Goal: Task Accomplishment & Management: Manage account settings

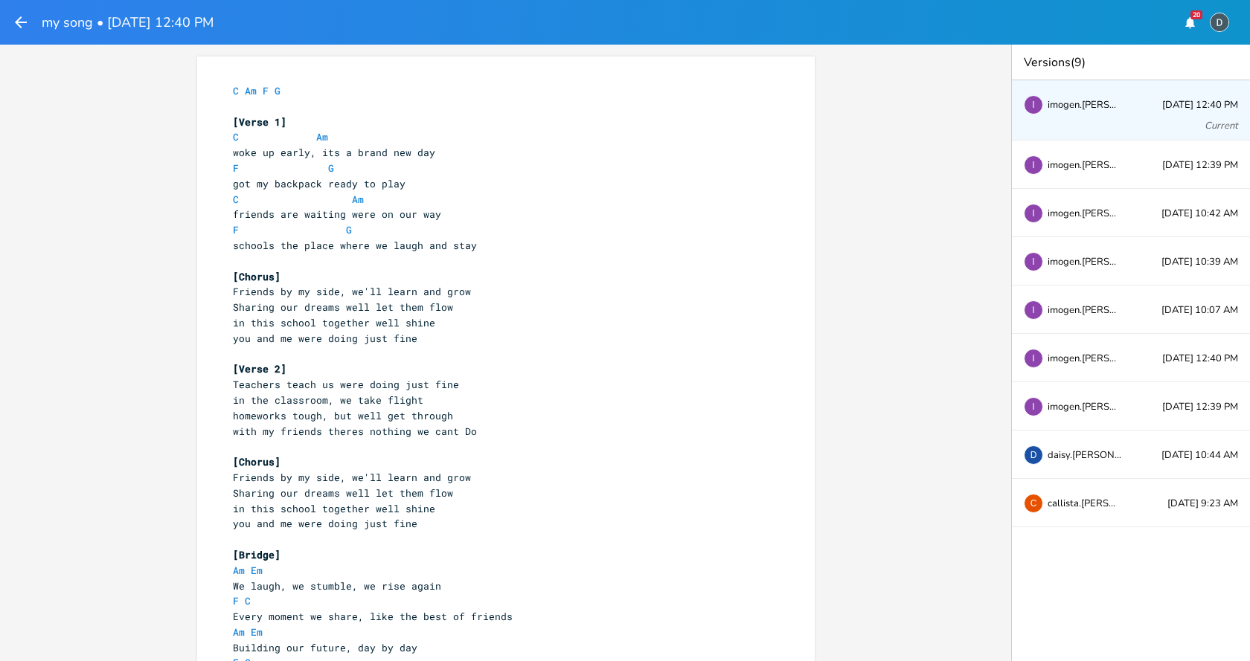
click at [1102, 116] on div "I imogen.[PERSON_NAME] [DATE] 12:40 PM Current" at bounding box center [1131, 110] width 238 height 60
click at [1085, 169] on span "imogen.[PERSON_NAME]" at bounding box center [1084, 165] width 74 height 10
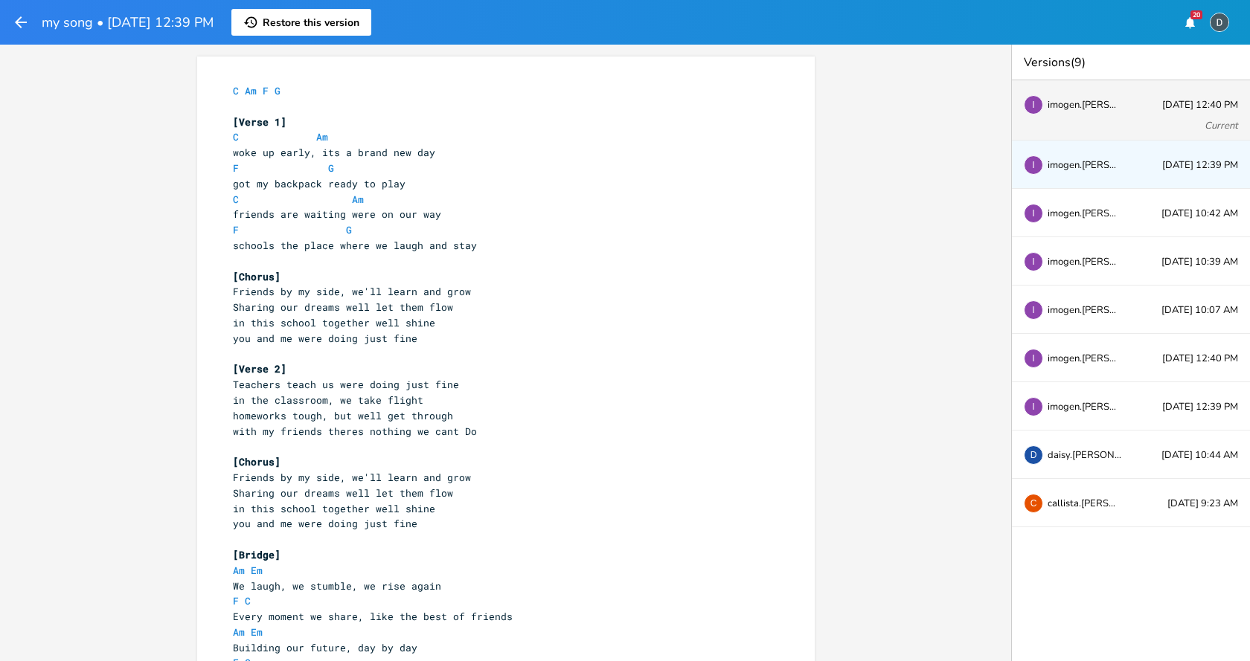
click at [1093, 118] on div "I imogen.[PERSON_NAME] [DATE] 12:40 PM Current" at bounding box center [1131, 110] width 238 height 60
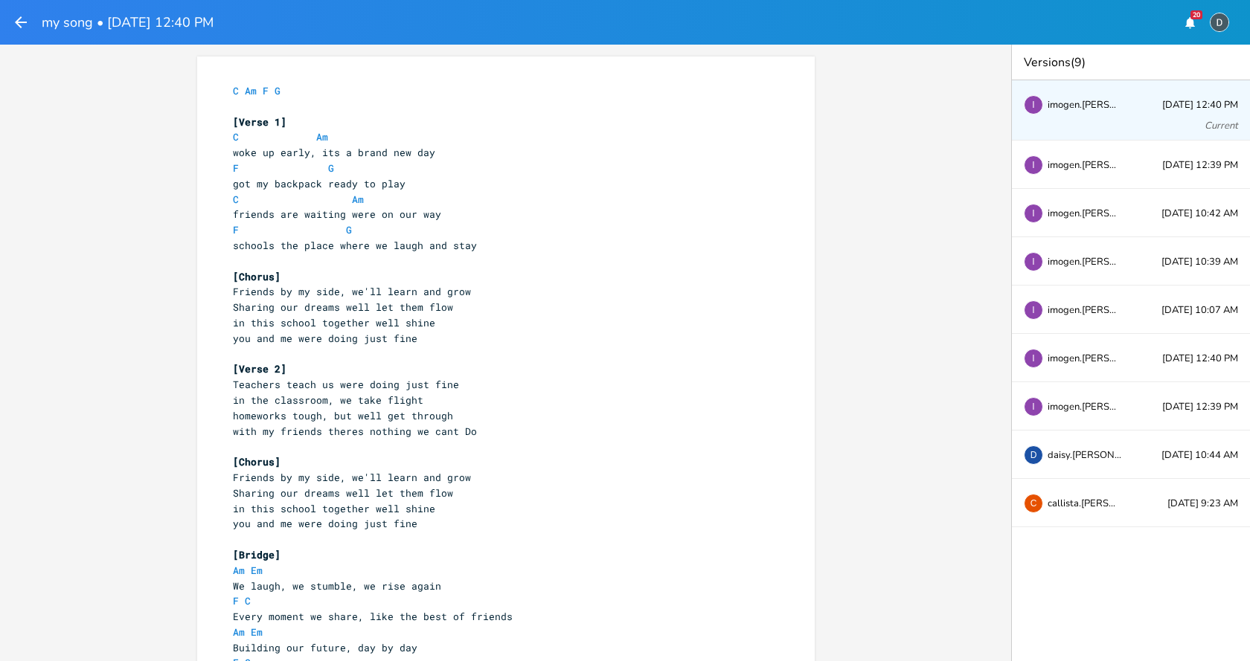
click at [17, 25] on icon "button" at bounding box center [21, 22] width 18 height 18
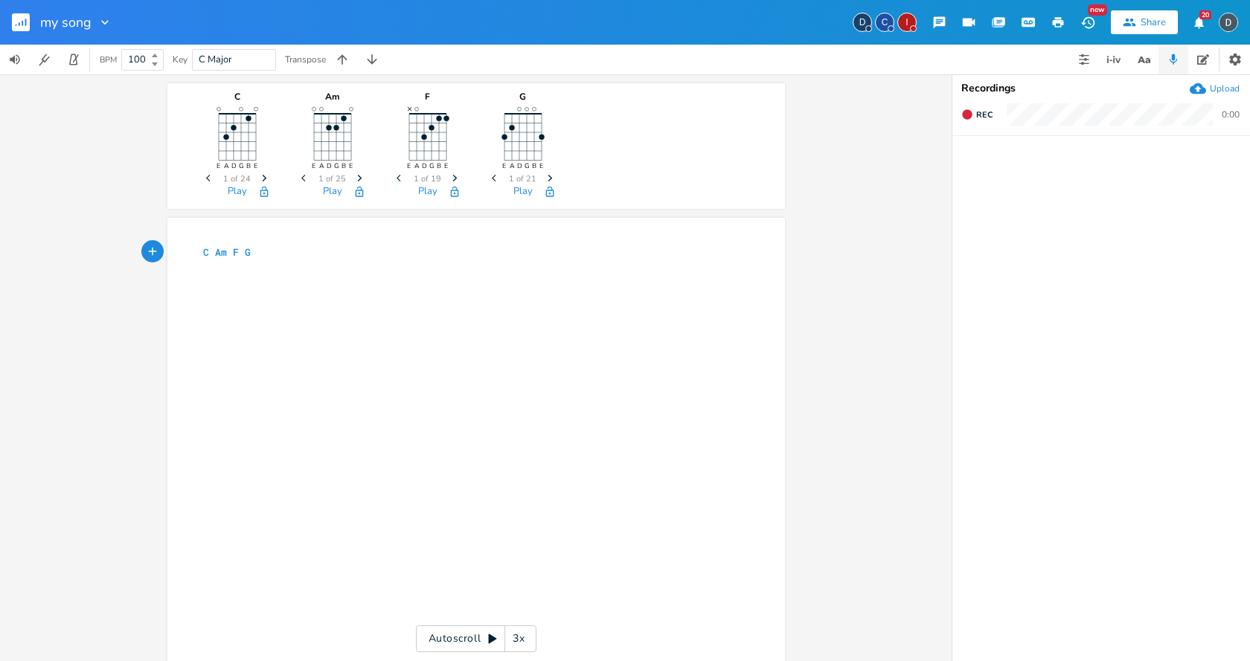
click at [1096, 26] on button "New" at bounding box center [1088, 22] width 30 height 27
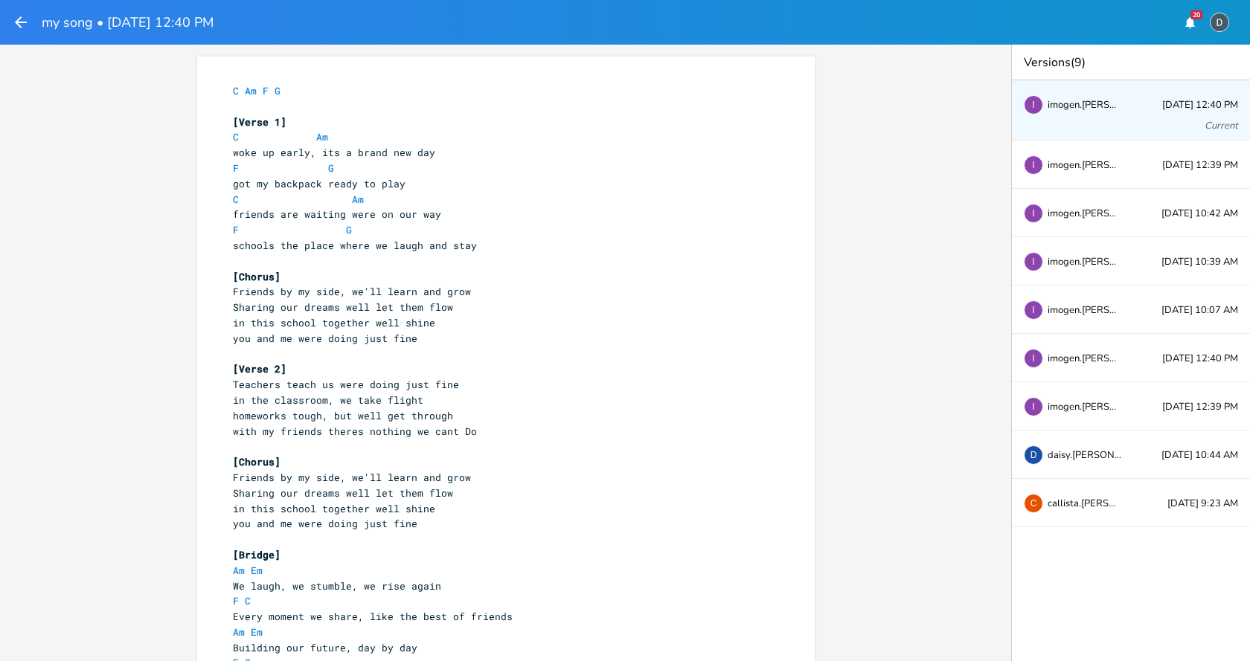
click at [1085, 107] on span "imogen.[PERSON_NAME]" at bounding box center [1084, 105] width 74 height 10
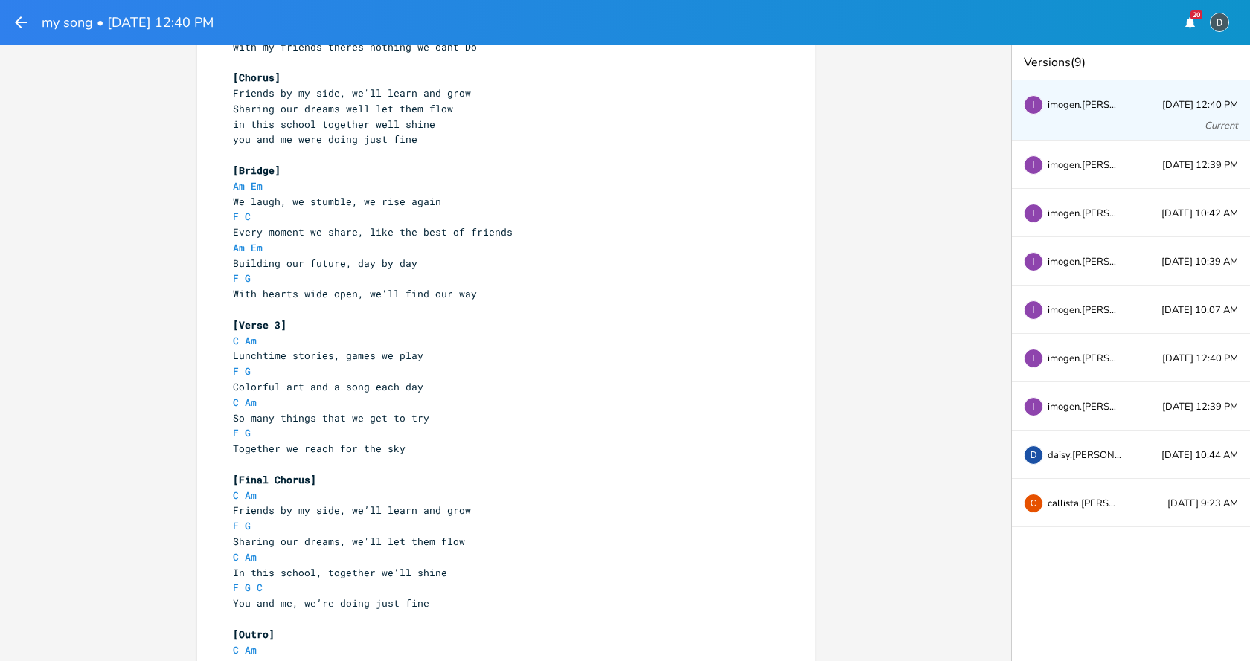
scroll to position [458, 0]
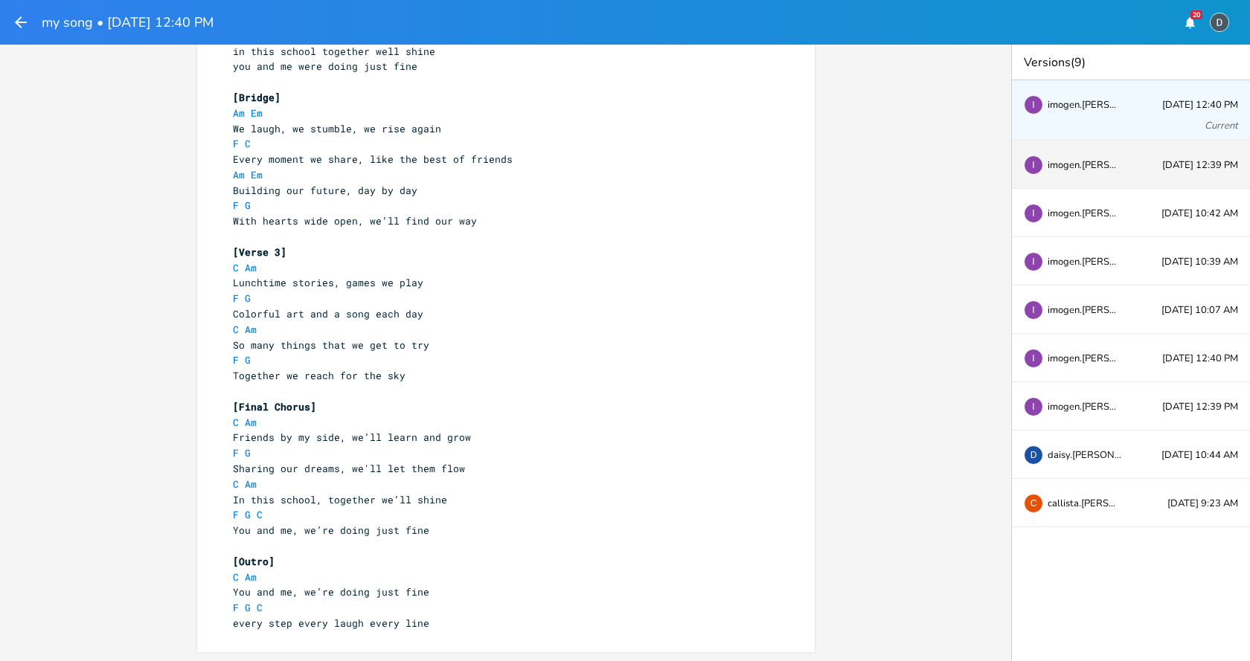
click at [1132, 163] on div "I imogen.[PERSON_NAME] [DATE] 12:39 PM" at bounding box center [1131, 165] width 238 height 48
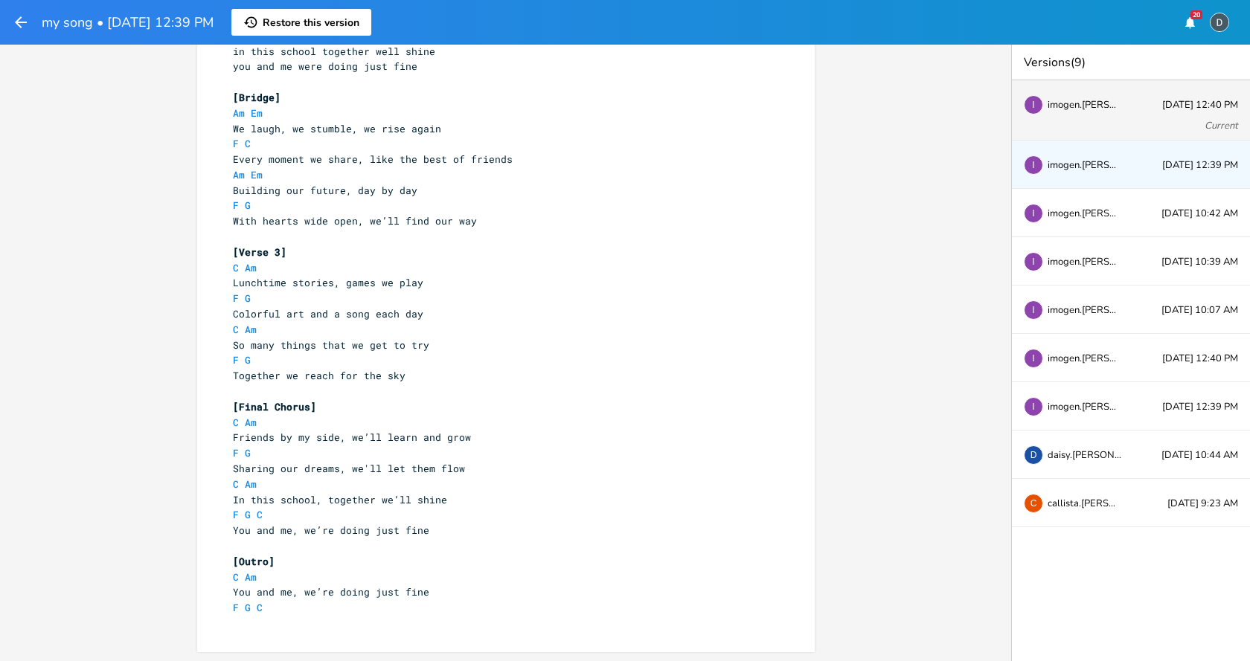
click at [1119, 120] on div "I imogen.[PERSON_NAME] [DATE] 12:40 PM Current" at bounding box center [1131, 110] width 238 height 60
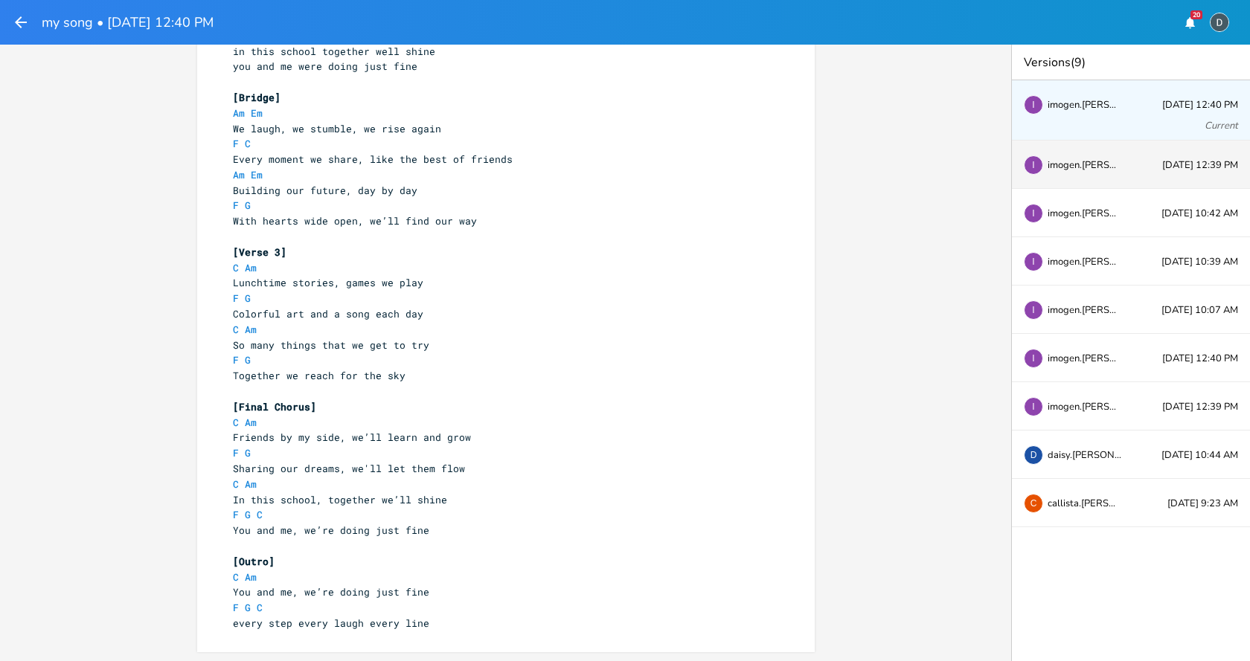
click at [1118, 155] on div "I imogen.[PERSON_NAME] [DATE] 12:39 PM" at bounding box center [1131, 165] width 238 height 48
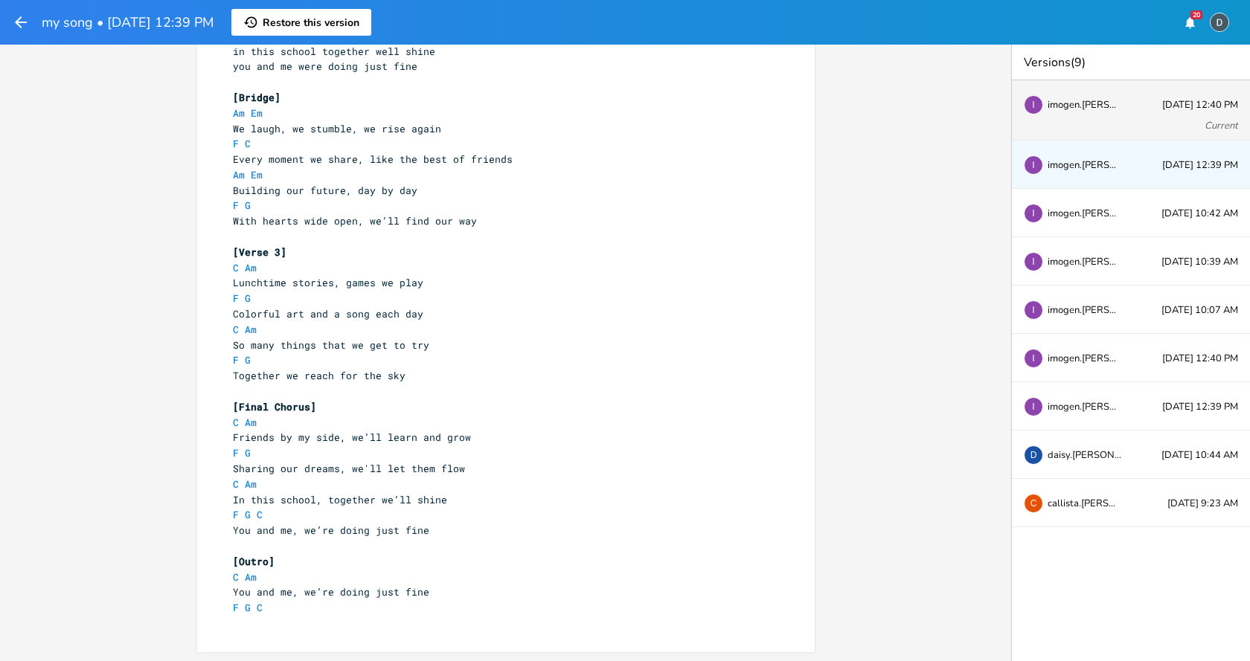
click at [1088, 109] on span "imogen.[PERSON_NAME]" at bounding box center [1084, 105] width 74 height 10
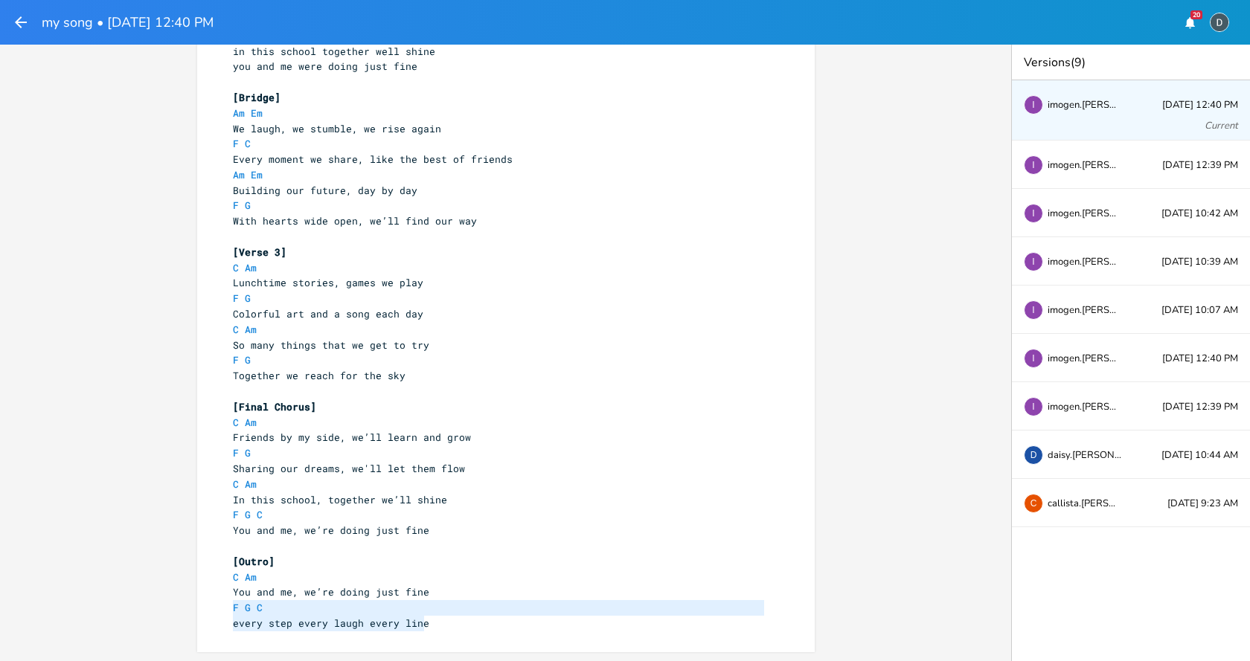
drag, startPoint x: 428, startPoint y: 623, endPoint x: 218, endPoint y: 613, distance: 210.0
click at [218, 613] on div "x C Am F G ​ [Verse 1] C Am woke up early, its a brand new day F G got my backp…" at bounding box center [505, 125] width 617 height 1053
click at [1091, 109] on span "imogen.[PERSON_NAME]" at bounding box center [1084, 105] width 74 height 10
click at [1091, 165] on span "imogen.[PERSON_NAME]" at bounding box center [1084, 165] width 74 height 10
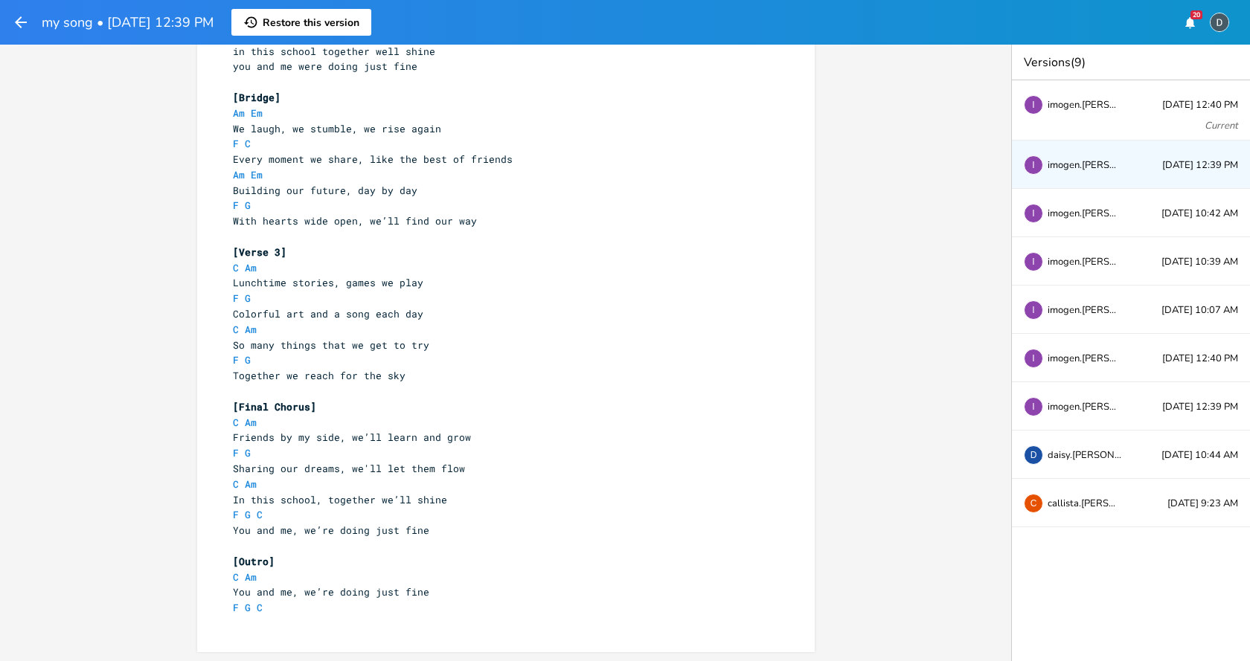
click at [321, 29] on span "Restore this version" at bounding box center [311, 23] width 97 height 14
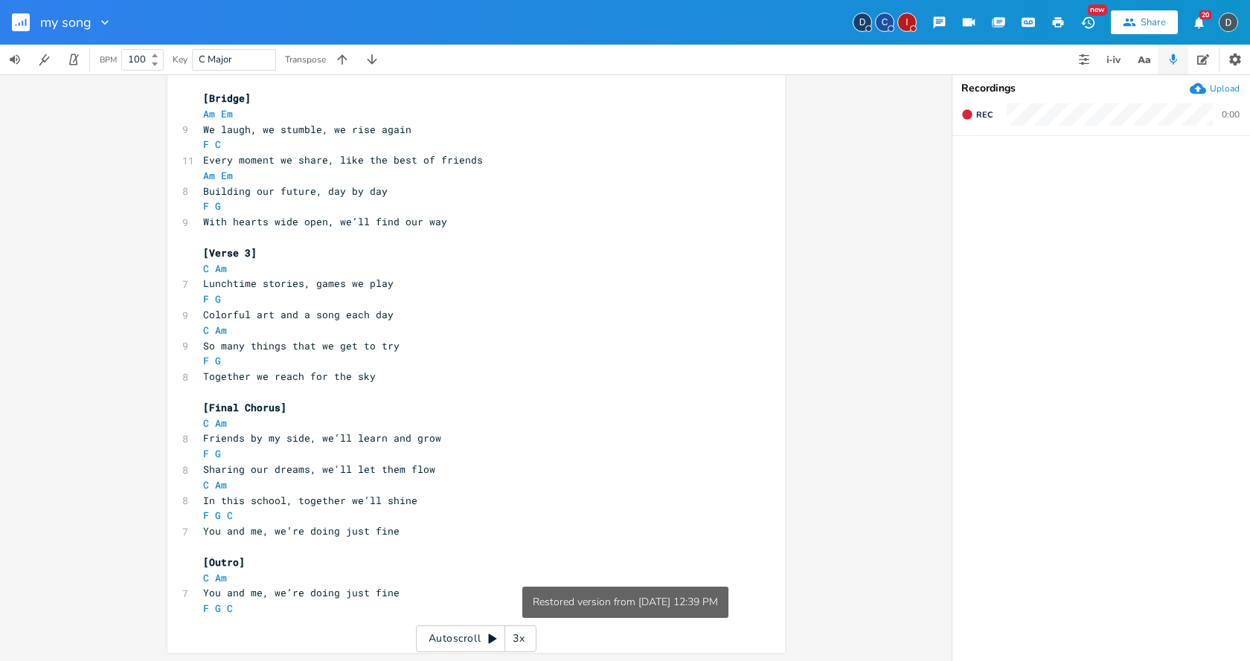
scroll to position [619, 0]
type textarea "F G C"
drag, startPoint x: 240, startPoint y: 610, endPoint x: 182, endPoint y: 601, distance: 58.7
click at [182, 601] on div "F G C x C Am F G ​ [Verse 1] C Am 9 woke up early, its a brand new day F G 8 go…" at bounding box center [475, 125] width 617 height 1053
click at [257, 620] on pre "​" at bounding box center [468, 624] width 537 height 16
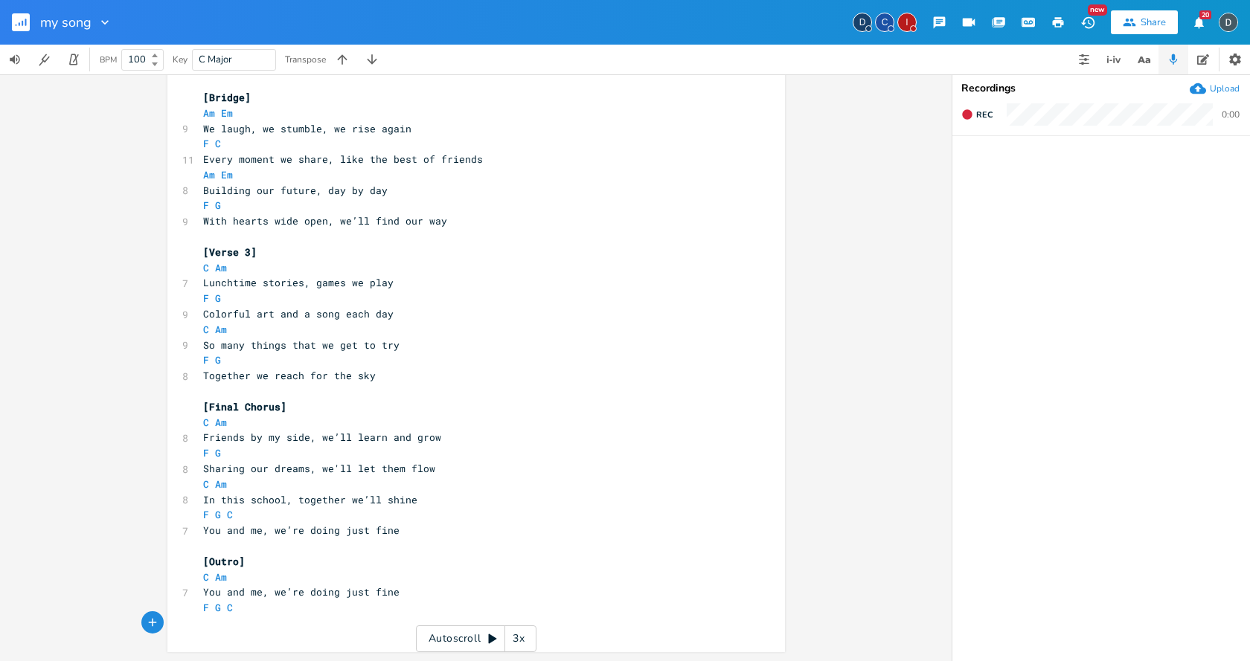
click at [1101, 25] on button "New" at bounding box center [1088, 22] width 30 height 27
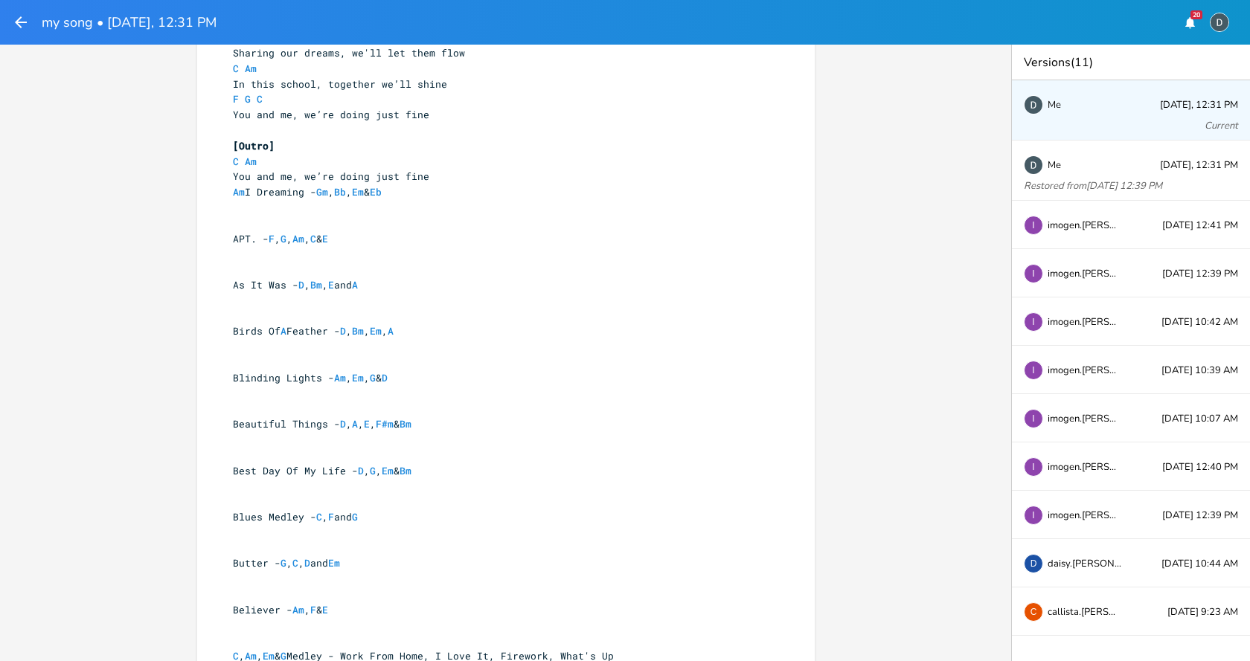
scroll to position [670, 0]
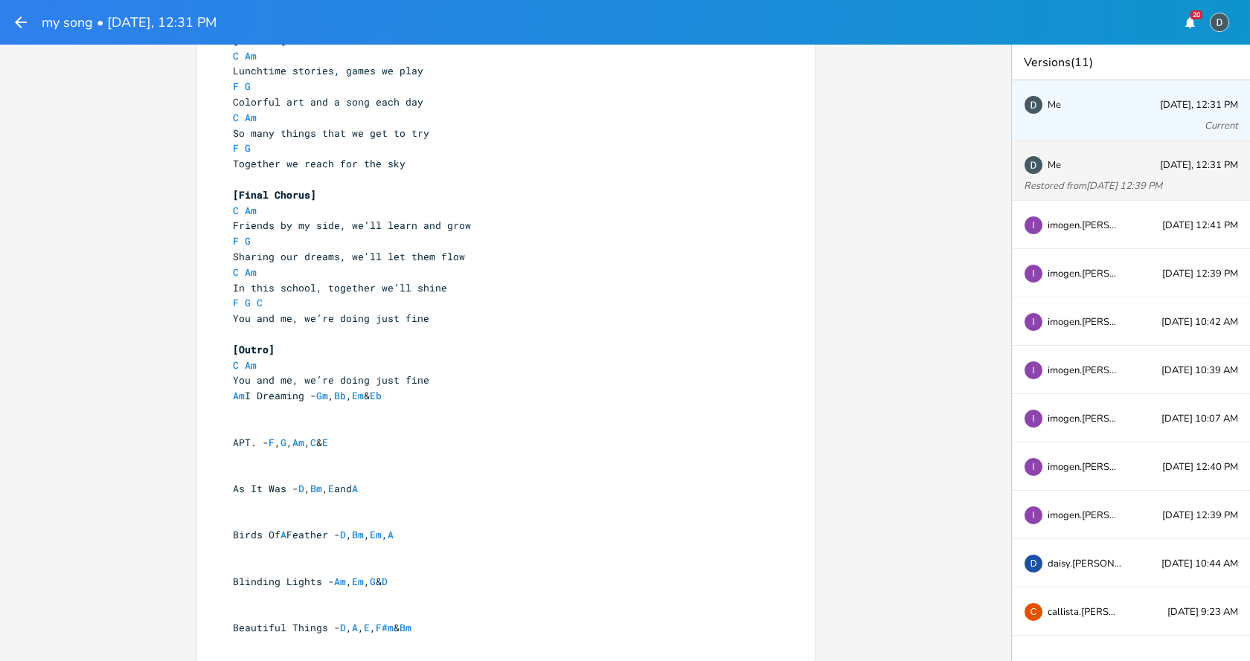
click at [1108, 173] on div "Me Restored from [DATE] 12:39 PM [DATE], 12:31 PM" at bounding box center [1131, 171] width 238 height 60
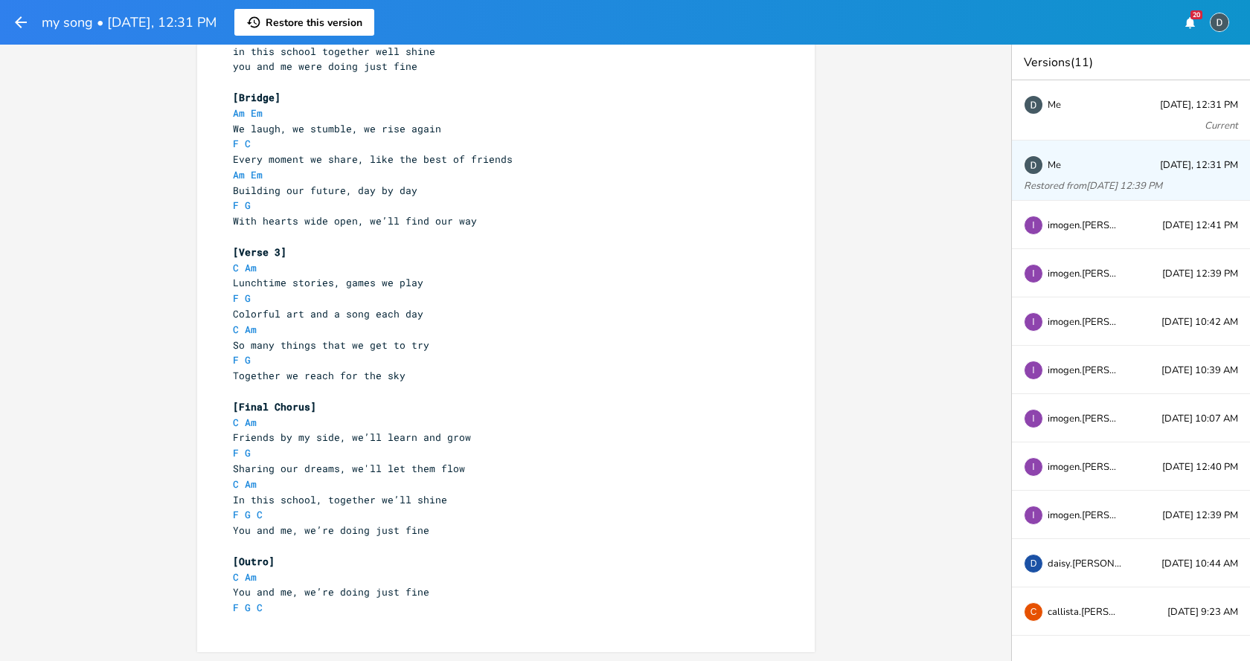
scroll to position [458, 0]
click at [1092, 239] on div "I imogen.[PERSON_NAME] [DATE] 12:41 PM" at bounding box center [1131, 225] width 238 height 48
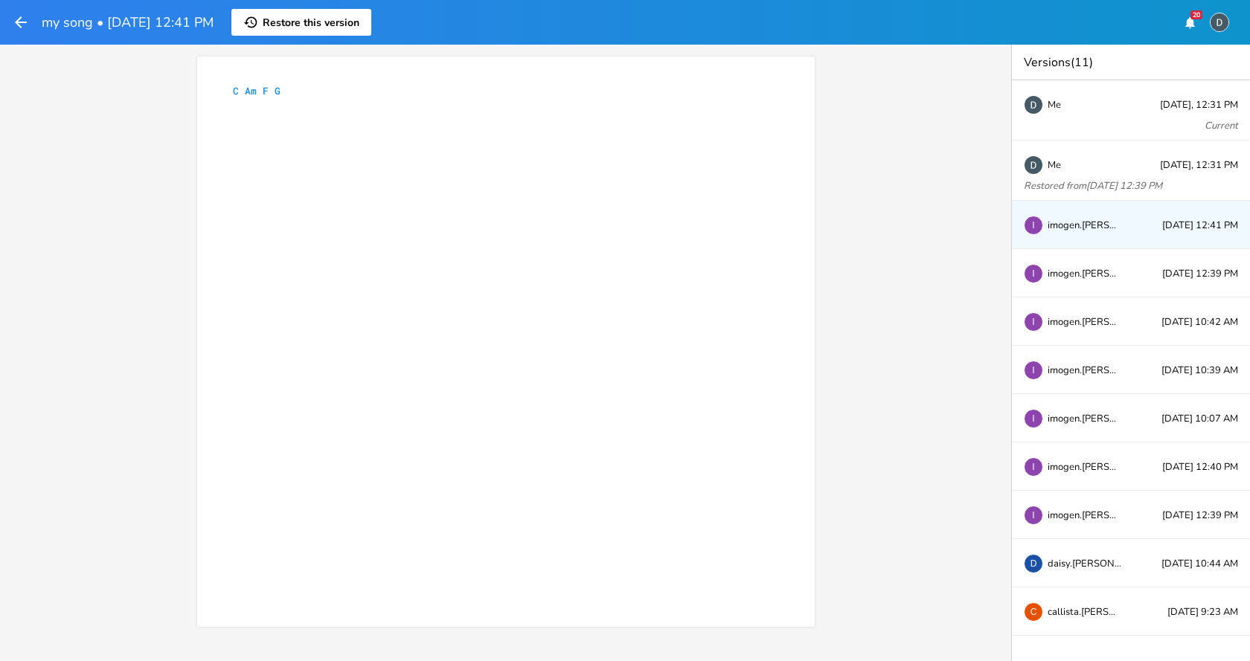
scroll to position [0, 0]
click at [1085, 279] on div "I imogen.[PERSON_NAME] [DATE] 12:39 PM" at bounding box center [1131, 273] width 238 height 48
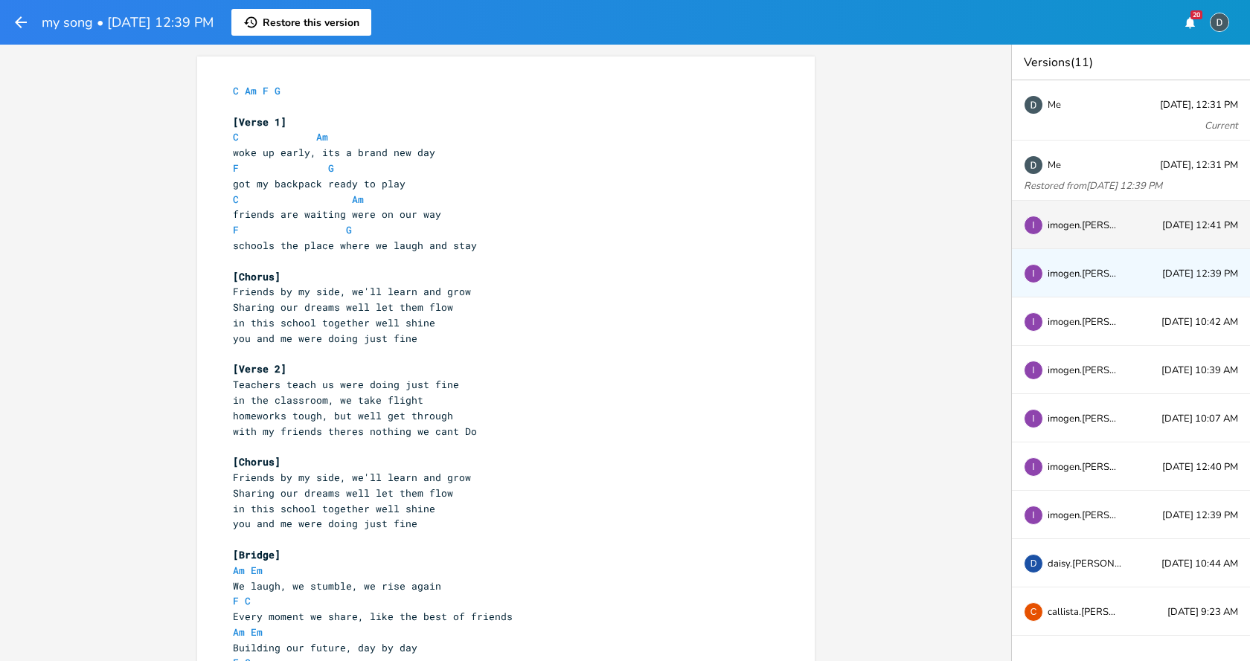
click at [1101, 231] on div "I imogen.[PERSON_NAME] [DATE] 12:41 PM" at bounding box center [1131, 225] width 238 height 48
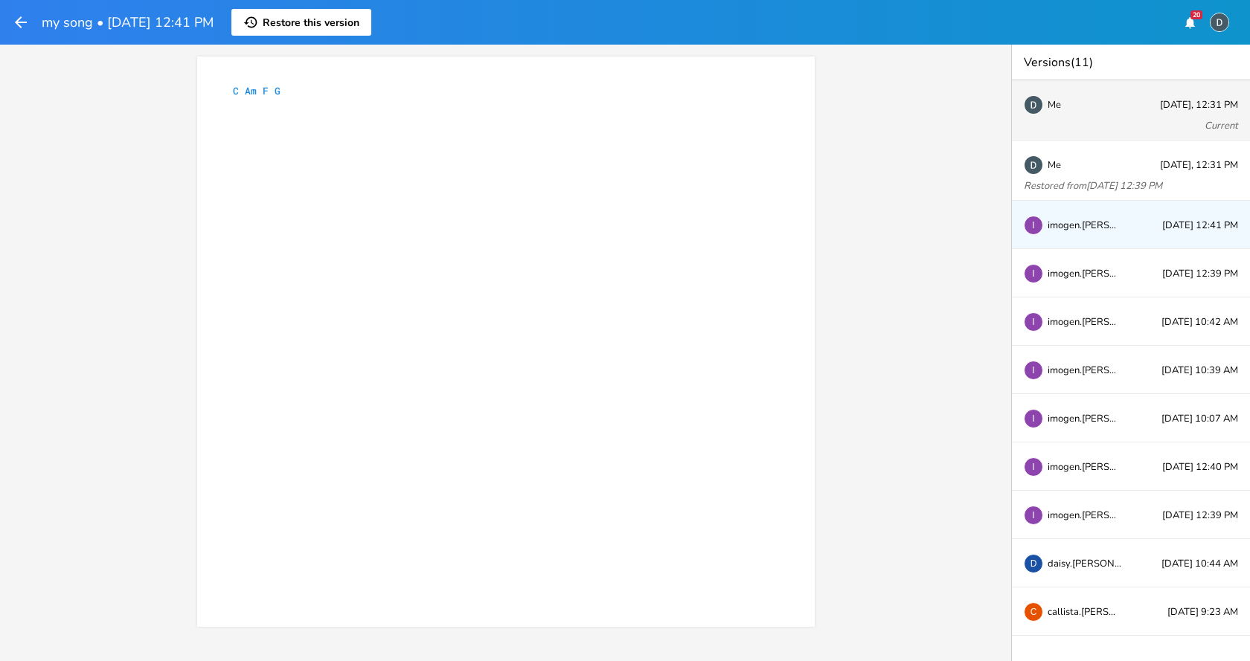
click at [1076, 118] on div "Me [DATE], 12:31 PM Current" at bounding box center [1131, 110] width 238 height 60
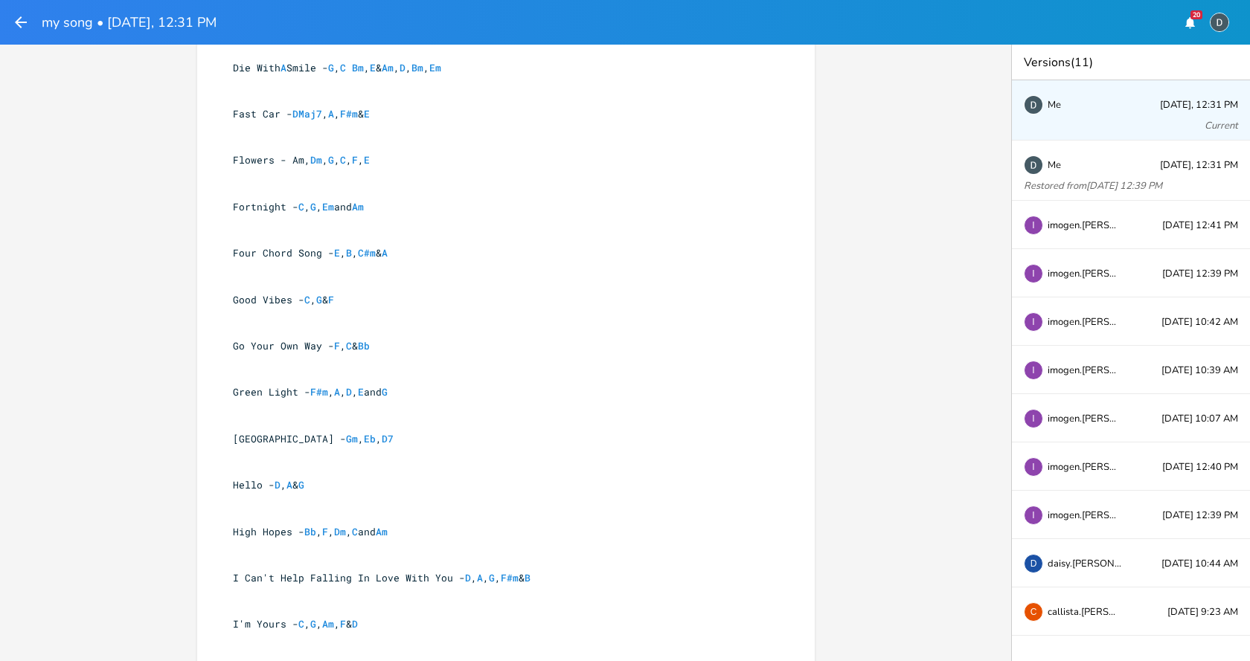
scroll to position [2232, 0]
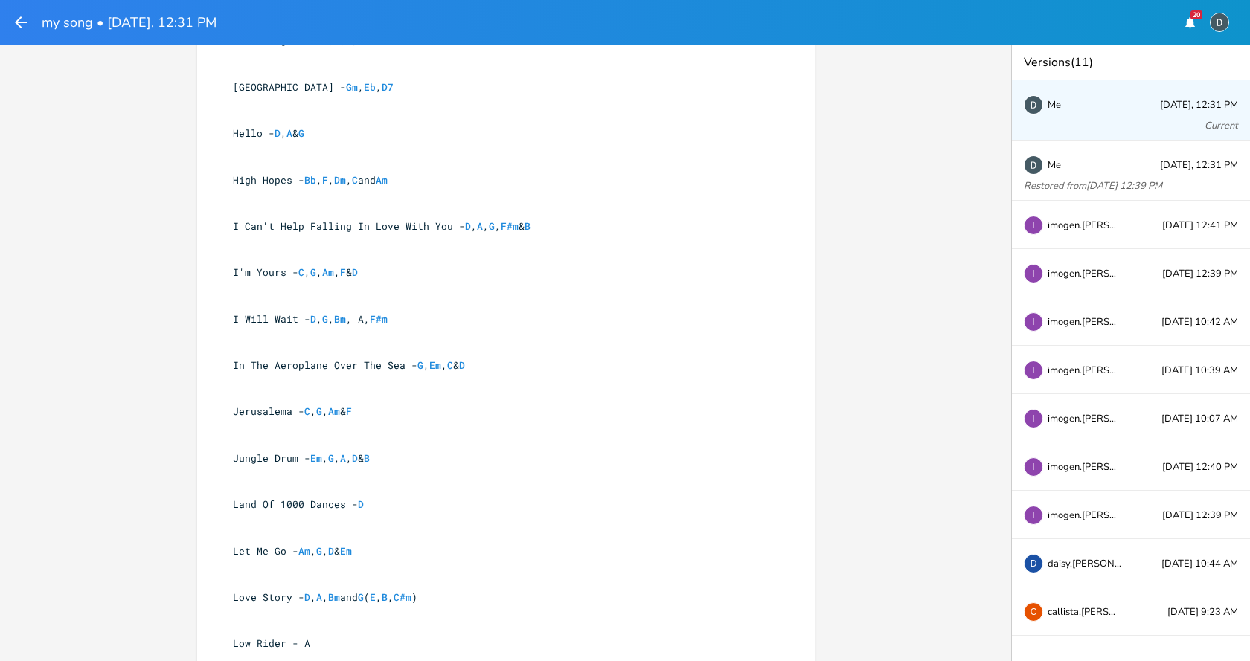
click at [22, 21] on icon "button" at bounding box center [21, 22] width 18 height 18
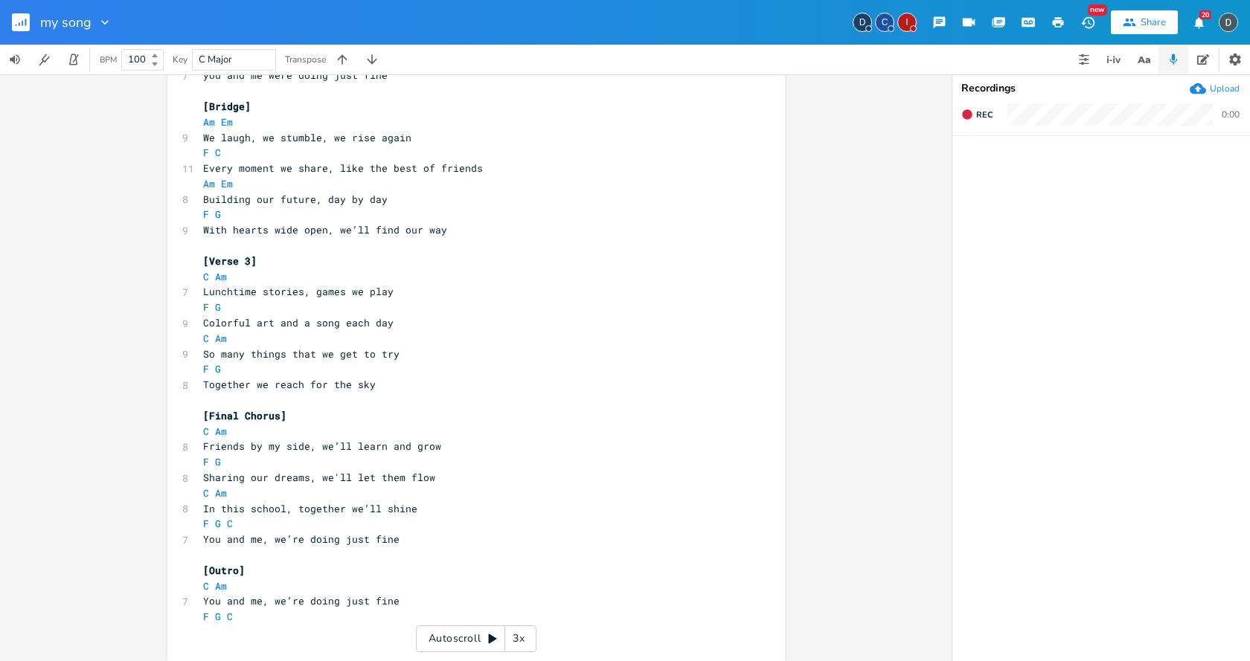
scroll to position [619, 0]
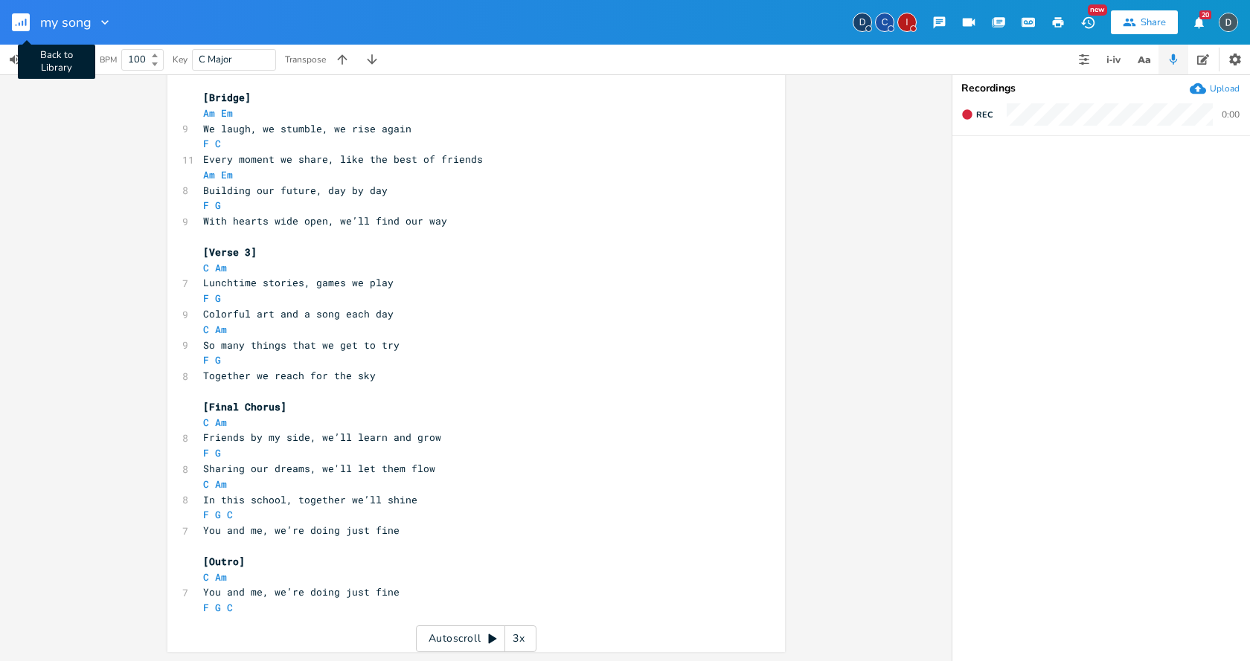
click at [19, 22] on rect "button" at bounding box center [21, 22] width 18 height 18
